Goal: Information Seeking & Learning: Learn about a topic

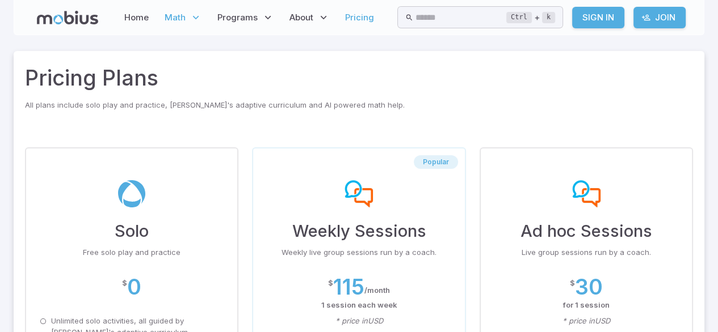
click at [168, 15] on span "Math" at bounding box center [175, 17] width 21 height 12
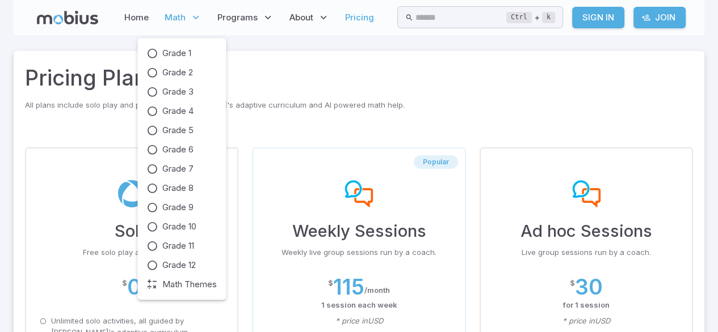
click at [168, 15] on span "Math" at bounding box center [175, 17] width 21 height 12
